Goal: Task Accomplishment & Management: Complete application form

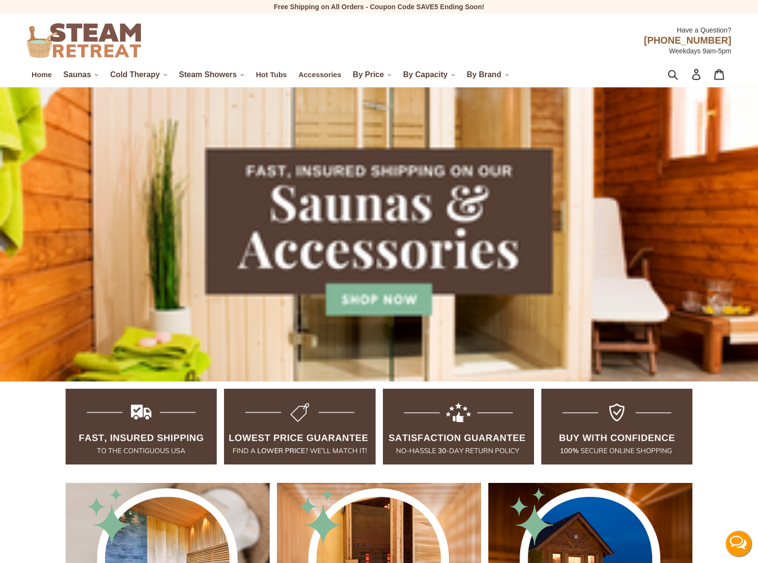
scroll to position [2308, 0]
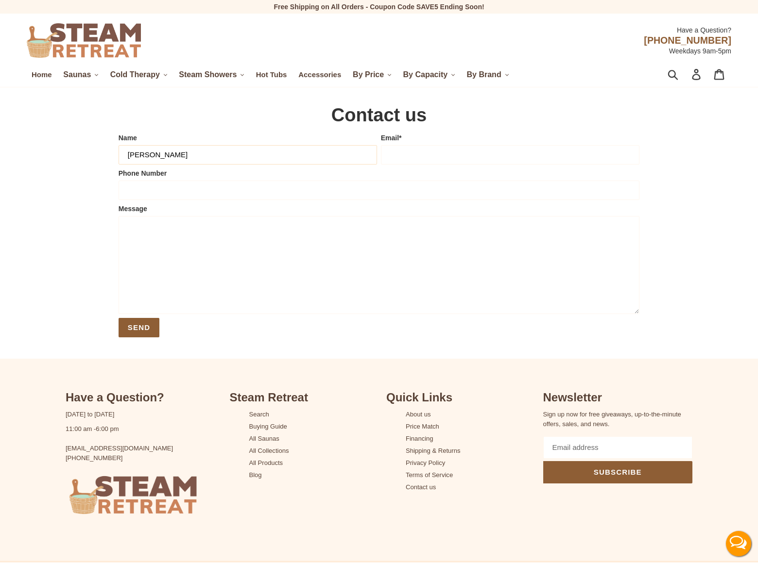
type input "[PERSON_NAME]"
type input "[PERSON_NAME][EMAIL_ADDRESS][PERSON_NAME][DOMAIN_NAME]"
type input "8054002077"
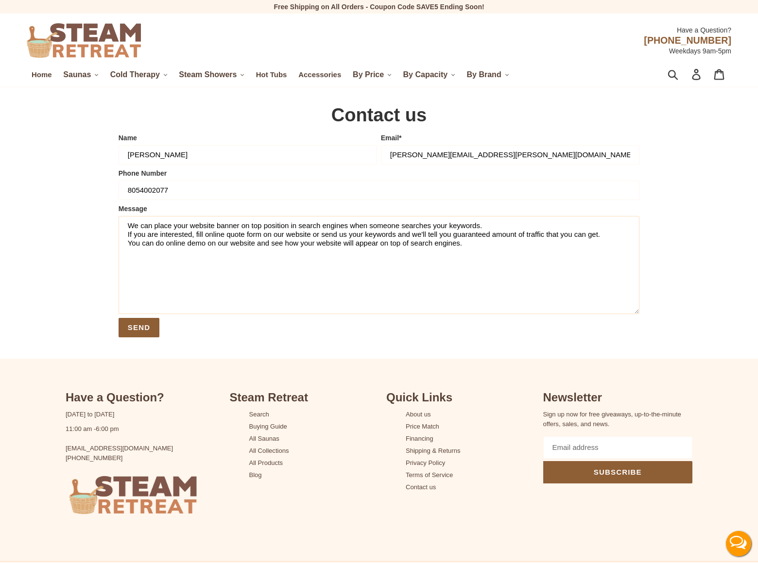
type textarea "We can place your website banner on top position in search engines when someone…"
click at [140, 328] on input "Send" at bounding box center [139, 327] width 41 height 19
